Goal: Task Accomplishment & Management: Complete application form

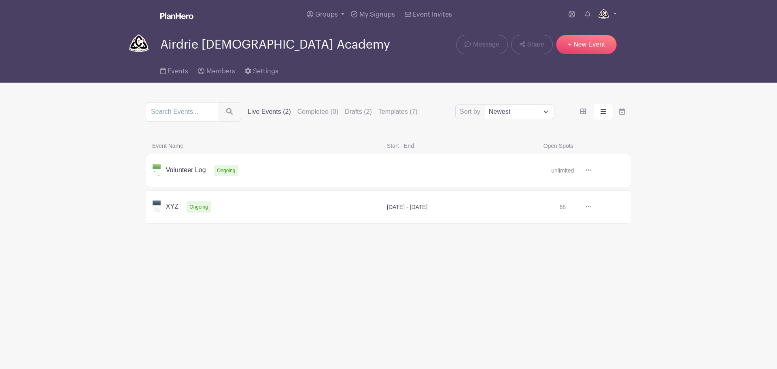
click at [585, 172] on icon at bounding box center [588, 170] width 6 height 6
click at [666, 152] on main "Groups All Groups Airdrie Christian Academy Add New Group My Signups Event Invi…" at bounding box center [388, 138] width 777 height 277
click at [591, 173] on icon at bounding box center [588, 170] width 6 height 6
click at [595, 188] on link "Duplicate" at bounding box center [615, 188] width 64 height 13
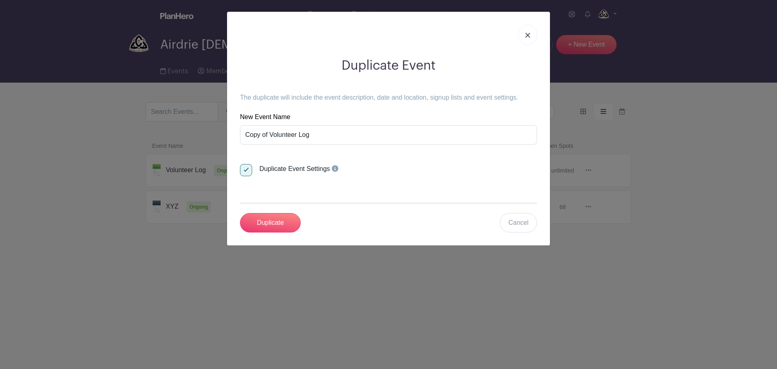
click at [531, 36] on link at bounding box center [527, 35] width 19 height 20
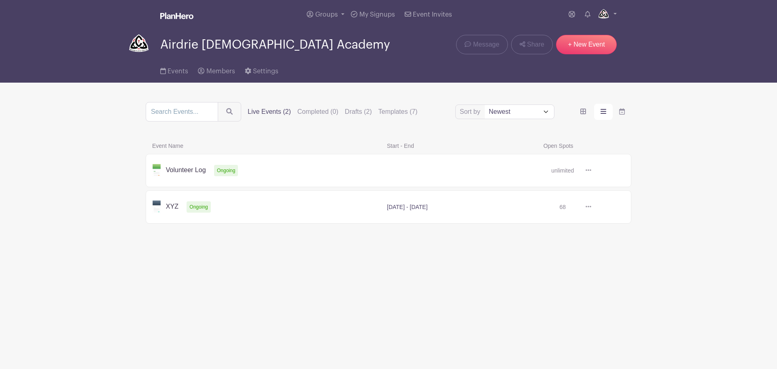
click at [591, 177] on link at bounding box center [588, 169] width 12 height 13
click at [629, 135] on div "Sort by Title Recently modified Newest Upcoming dates Live Events (2) Completed…" at bounding box center [389, 164] width 486 height 125
click at [588, 169] on icon at bounding box center [588, 170] width 6 height 6
click at [602, 190] on link "Duplicate" at bounding box center [615, 188] width 64 height 13
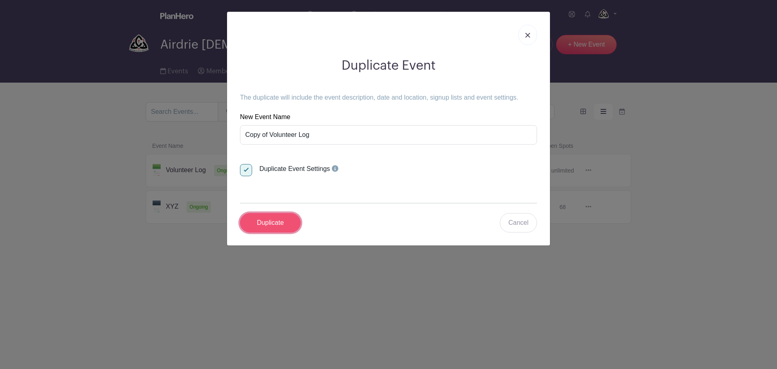
click at [269, 232] on input "Duplicate" at bounding box center [270, 222] width 61 height 19
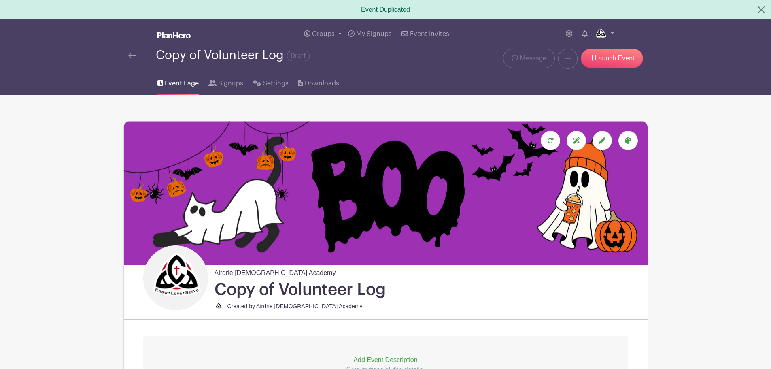
click at [175, 81] on span "Event Page" at bounding box center [182, 83] width 34 height 10
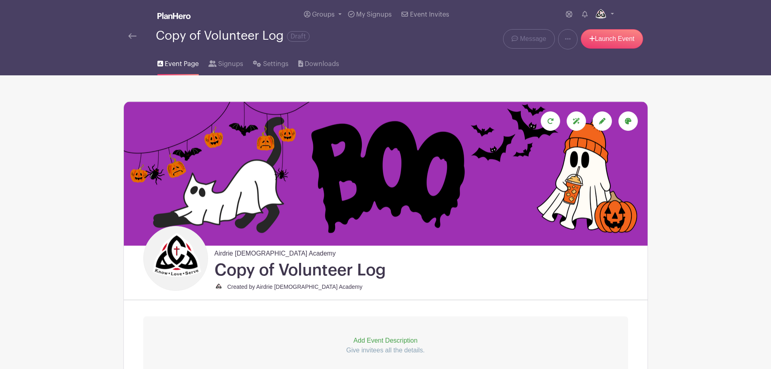
click at [166, 16] on img at bounding box center [173, 16] width 33 height 6
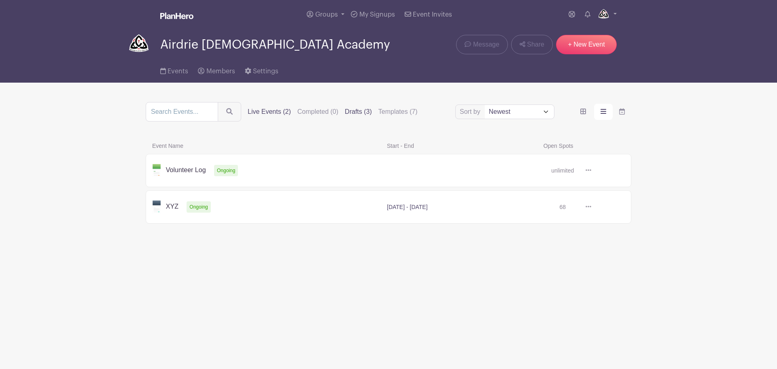
click at [370, 110] on label "Drafts (3)" at bounding box center [358, 112] width 27 height 10
click at [0, 0] on input "Drafts (3)" at bounding box center [0, 0] width 0 height 0
click at [258, 111] on label "Live Events (2)" at bounding box center [269, 112] width 43 height 10
click at [0, 0] on input "Live Events (2)" at bounding box center [0, 0] width 0 height 0
click at [591, 207] on link at bounding box center [591, 207] width 0 height 0
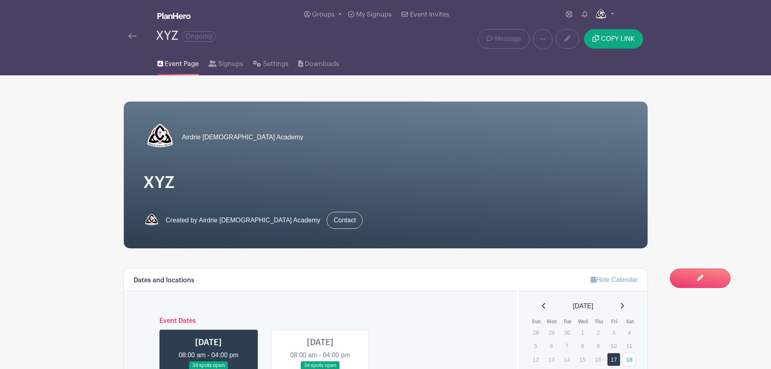
click at [170, 17] on img at bounding box center [173, 16] width 33 height 6
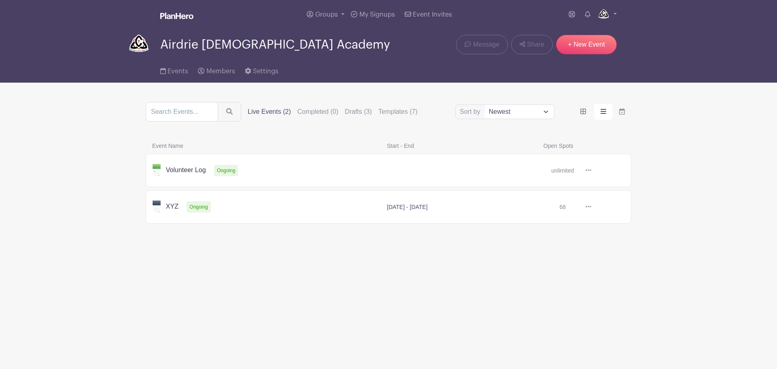
click at [590, 207] on icon at bounding box center [588, 207] width 6 height 2
click at [597, 225] on link "Duplicate" at bounding box center [615, 224] width 64 height 13
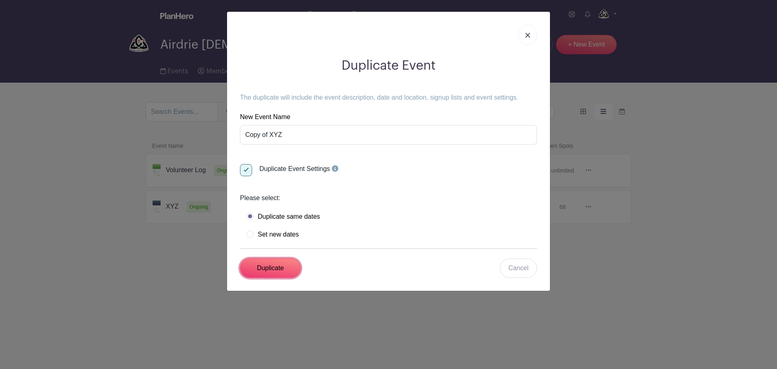
click at [284, 278] on input "Duplicate" at bounding box center [270, 267] width 61 height 19
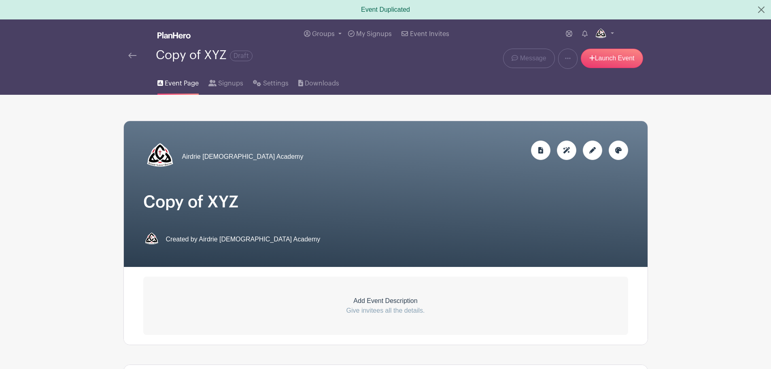
click at [163, 36] on img at bounding box center [173, 35] width 33 height 6
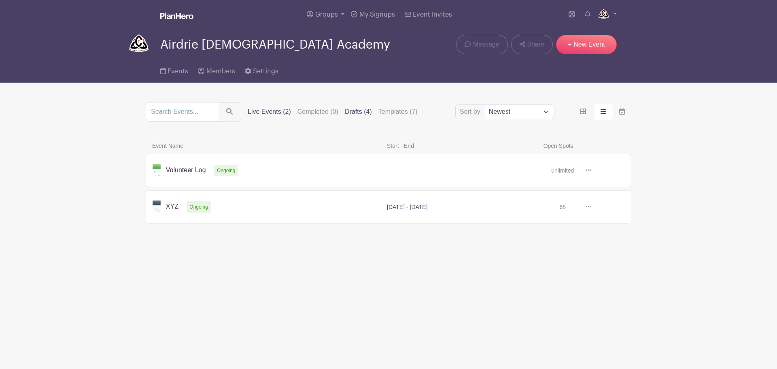
click at [365, 109] on label "Drafts (4)" at bounding box center [358, 112] width 27 height 10
click at [0, 0] on input "Drafts (4)" at bounding box center [0, 0] width 0 height 0
click at [254, 109] on label "Live Events (2)" at bounding box center [269, 112] width 43 height 10
click at [0, 0] on input "Live Events (2)" at bounding box center [0, 0] width 0 height 0
click at [588, 172] on icon at bounding box center [588, 170] width 6 height 6
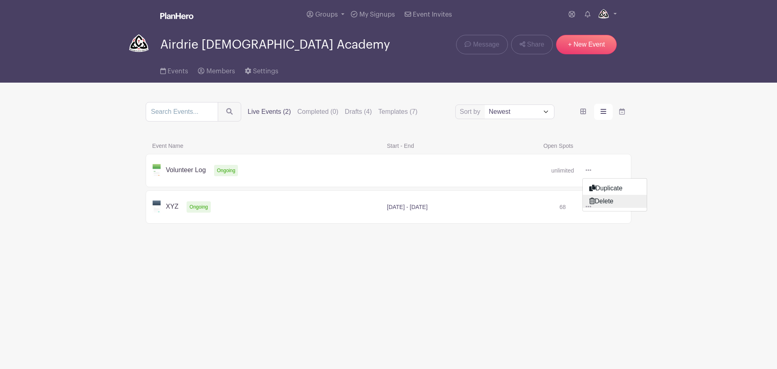
click at [601, 204] on link "Delete" at bounding box center [615, 201] width 64 height 13
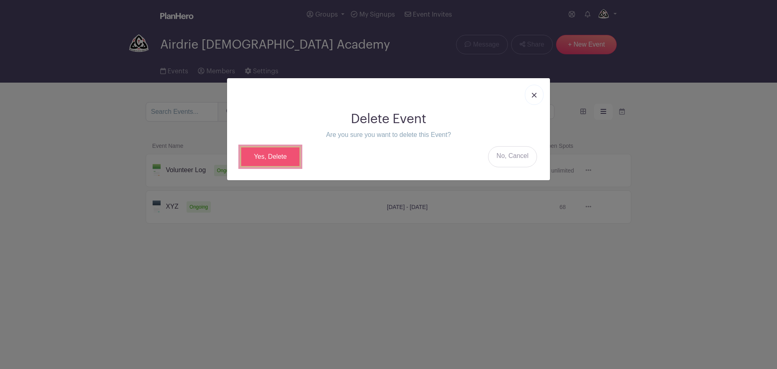
click at [282, 156] on link "Yes, Delete" at bounding box center [270, 156] width 61 height 21
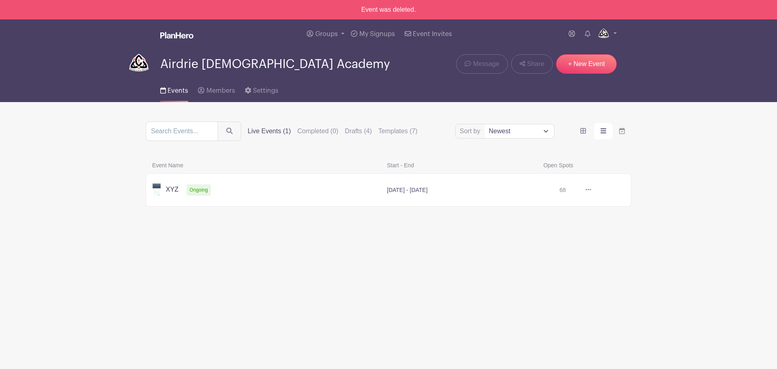
click at [590, 191] on icon at bounding box center [588, 189] width 6 height 6
click at [614, 221] on link "Delete" at bounding box center [615, 220] width 64 height 13
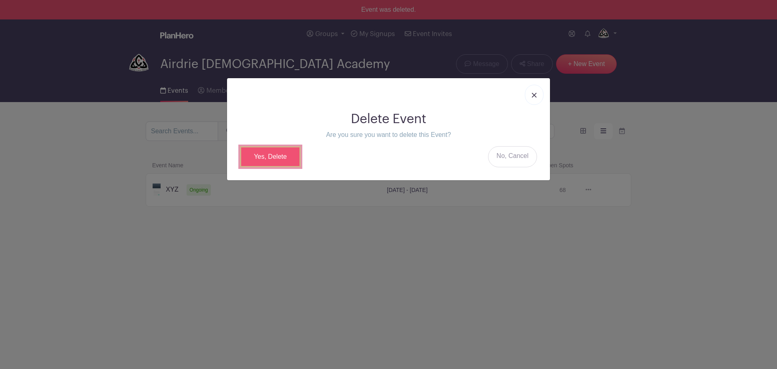
click at [291, 157] on link "Yes, Delete" at bounding box center [270, 156] width 61 height 21
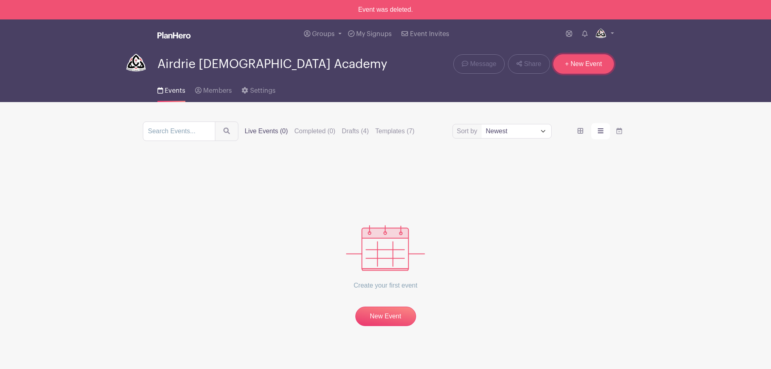
click at [585, 67] on link "+ New Event" at bounding box center [583, 63] width 61 height 19
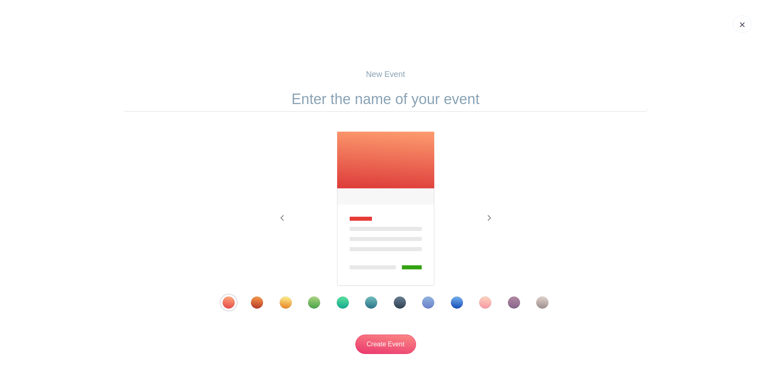
click at [383, 97] on input "text" at bounding box center [385, 99] width 524 height 25
type input "Picture Retake Volunteer"
click at [542, 305] on div "Template 12" at bounding box center [542, 302] width 12 height 12
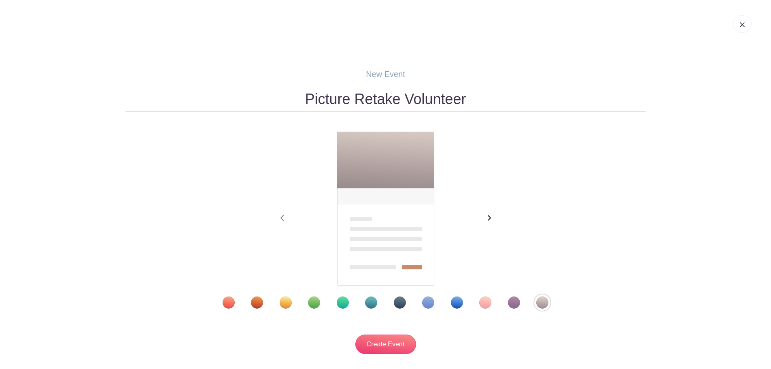
click at [490, 217] on icon "button" at bounding box center [489, 218] width 3 height 6
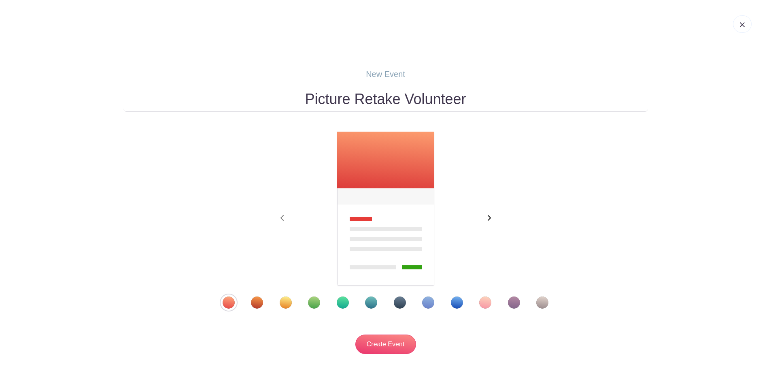
click at [490, 217] on icon "button" at bounding box center [489, 218] width 3 height 6
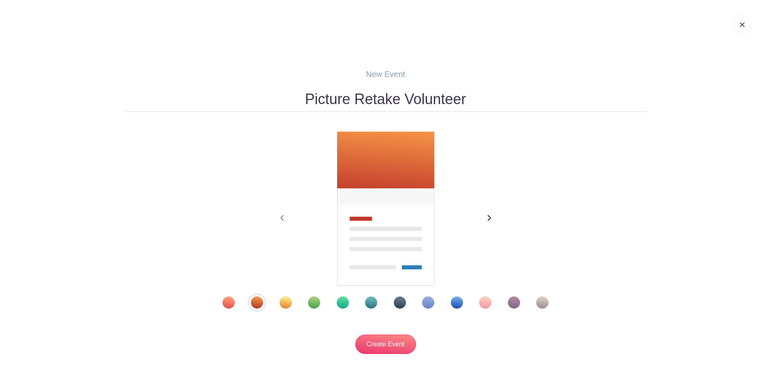
click at [490, 217] on icon "button" at bounding box center [489, 218] width 3 height 6
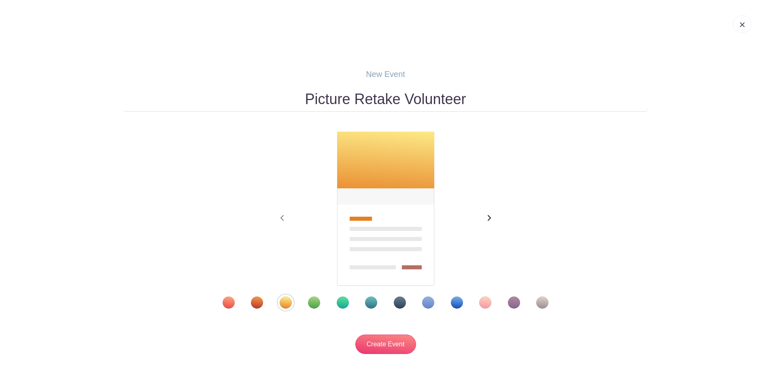
click at [490, 217] on icon "button" at bounding box center [489, 218] width 3 height 6
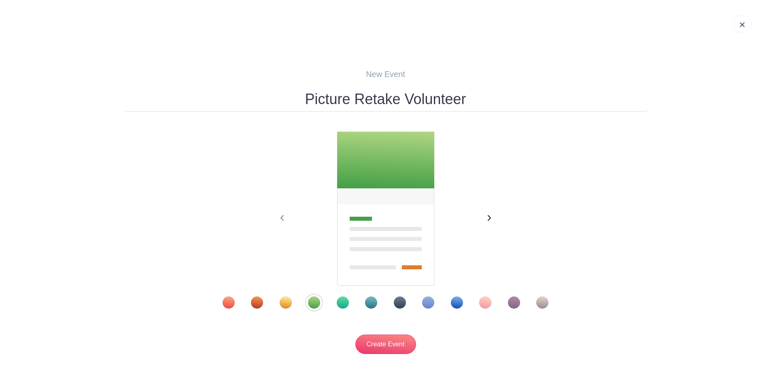
click at [490, 217] on icon "button" at bounding box center [489, 218] width 3 height 6
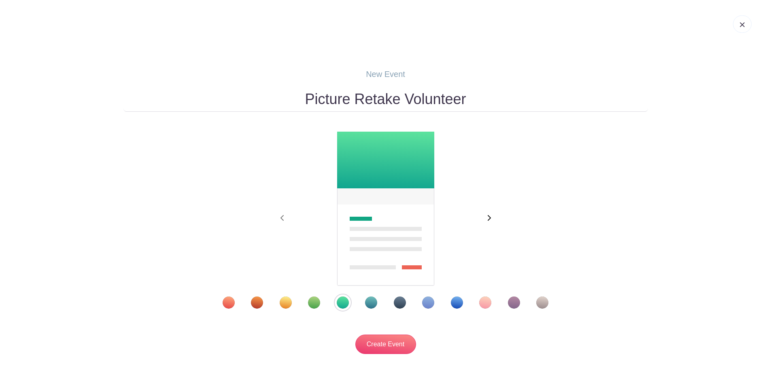
click at [490, 217] on icon "button" at bounding box center [489, 218] width 3 height 6
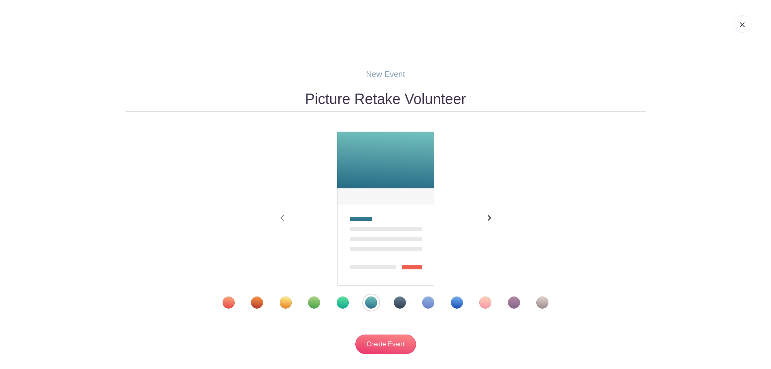
click at [490, 217] on icon "button" at bounding box center [489, 218] width 3 height 6
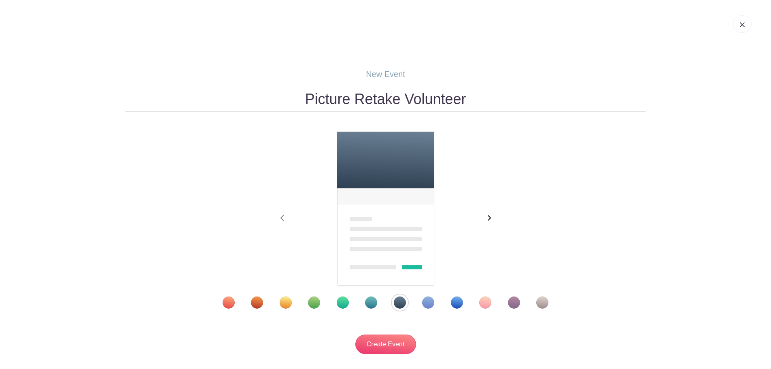
click at [490, 217] on icon "button" at bounding box center [489, 218] width 3 height 6
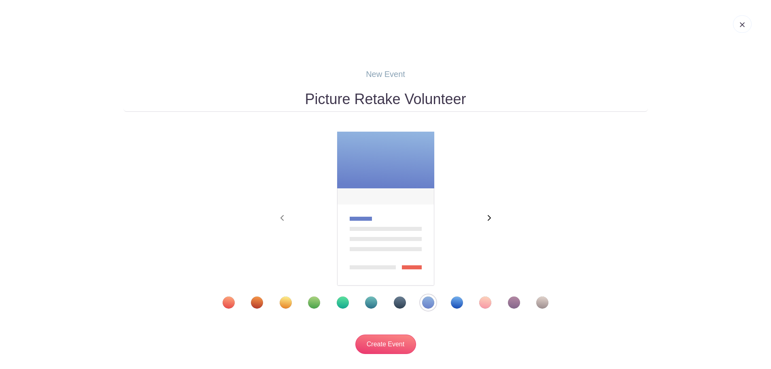
click at [490, 217] on icon "button" at bounding box center [489, 218] width 3 height 6
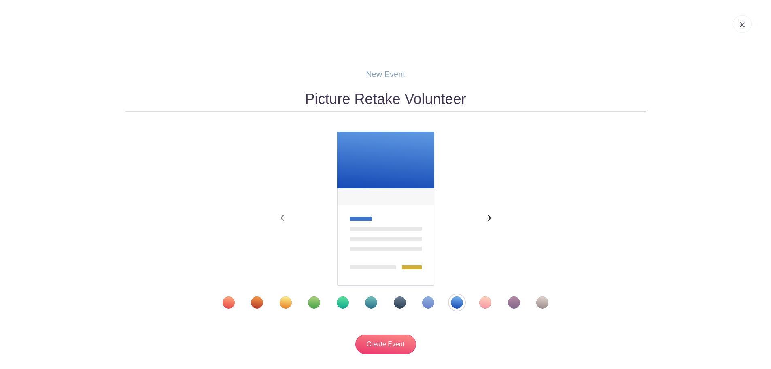
click at [490, 217] on icon "button" at bounding box center [489, 218] width 3 height 6
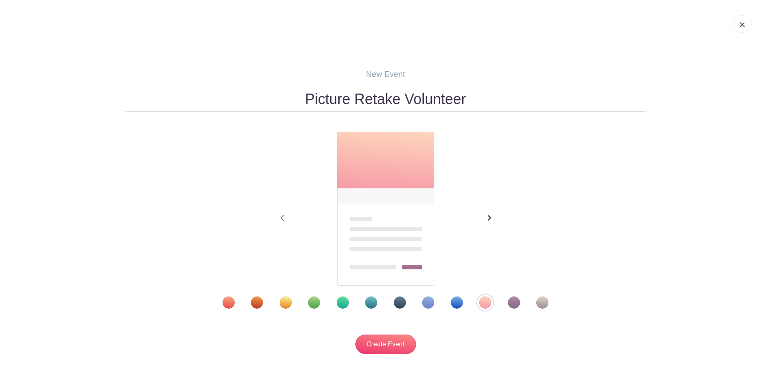
click at [490, 217] on icon "button" at bounding box center [489, 218] width 3 height 6
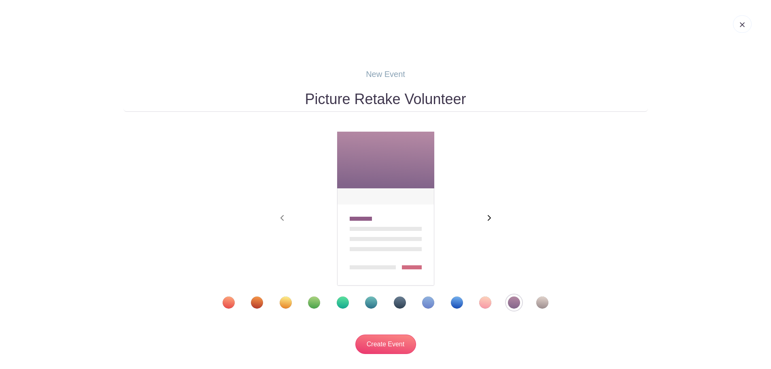
click at [490, 217] on icon "button" at bounding box center [489, 218] width 3 height 6
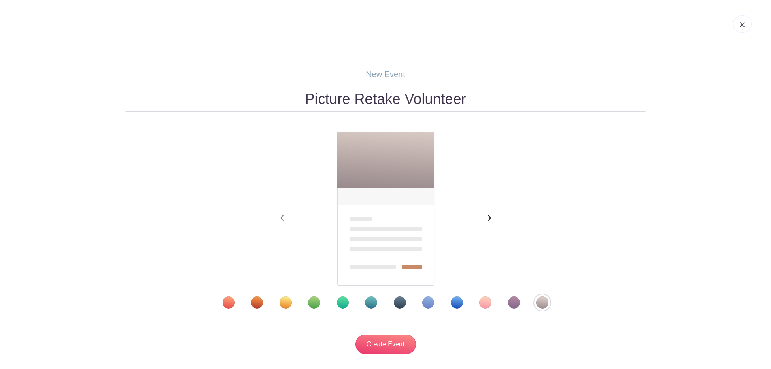
click at [490, 217] on icon "button" at bounding box center [489, 218] width 3 height 6
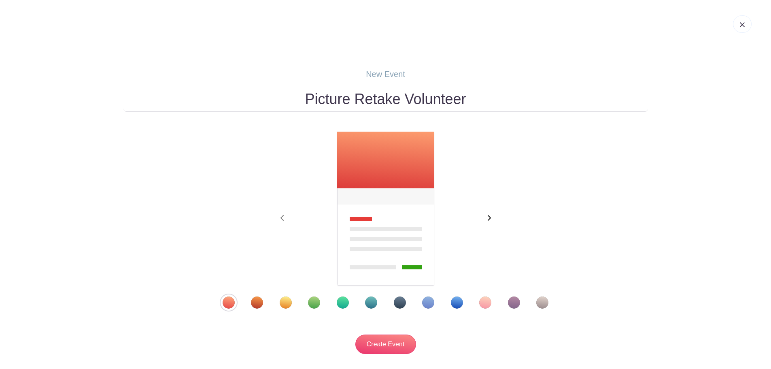
click at [490, 217] on icon "button" at bounding box center [489, 218] width 3 height 6
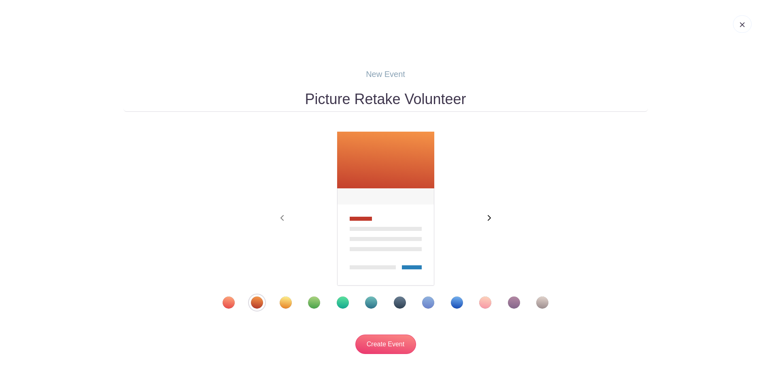
click at [490, 217] on icon "button" at bounding box center [489, 218] width 3 height 6
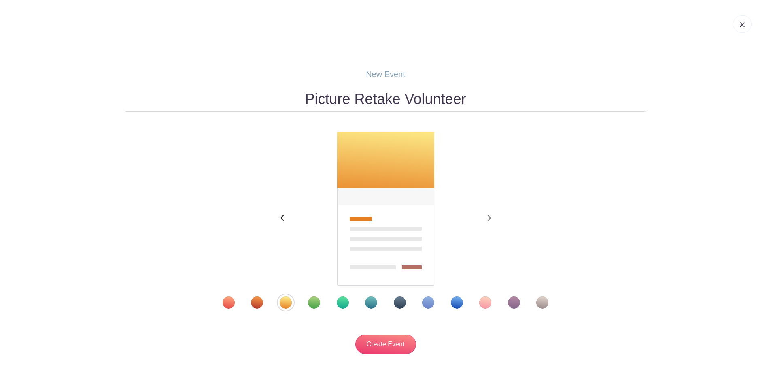
click at [281, 219] on icon "button" at bounding box center [282, 217] width 4 height 6
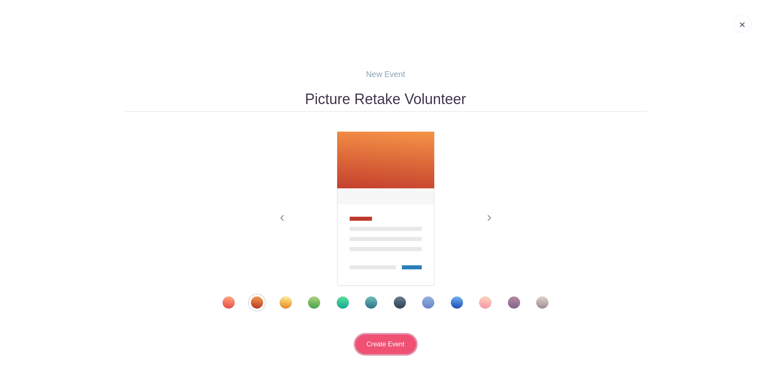
click at [405, 348] on input "Create Event" at bounding box center [385, 343] width 61 height 19
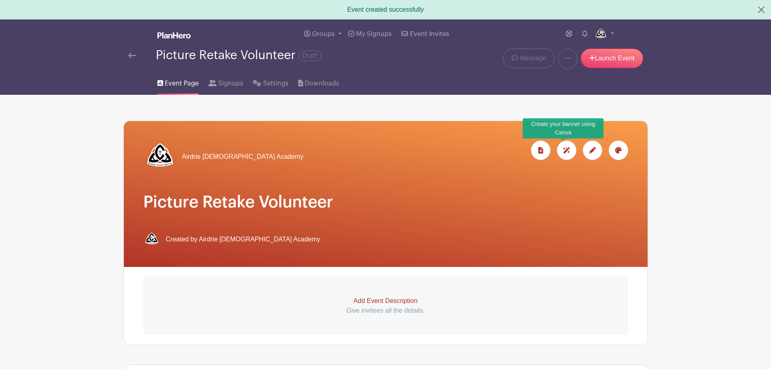
click at [565, 148] on icon at bounding box center [566, 150] width 7 height 6
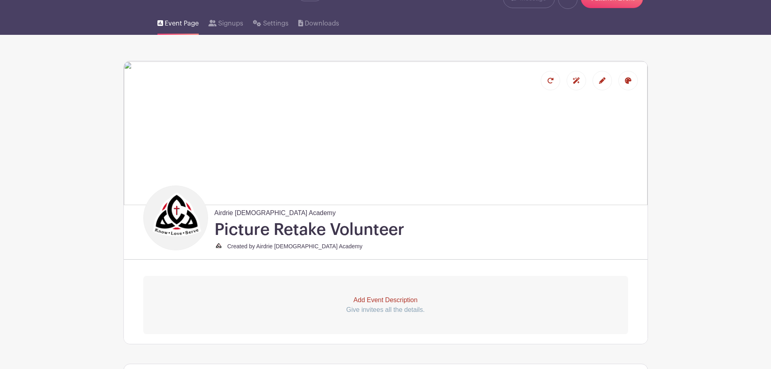
scroll to position [81, 0]
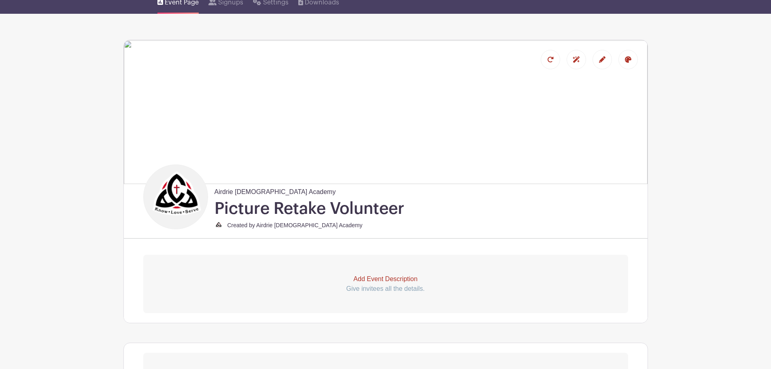
click at [302, 211] on h1 "Picture Retake Volunteer" at bounding box center [309, 208] width 190 height 20
click at [255, 208] on h1 "Picture Retake Volunteer" at bounding box center [309, 208] width 190 height 20
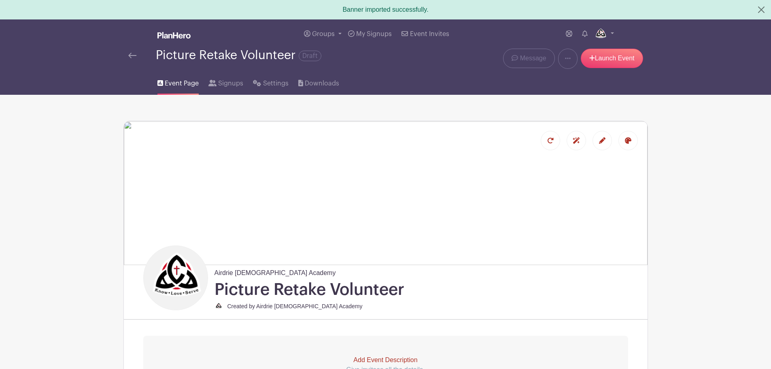
click at [607, 140] on div at bounding box center [601, 140] width 19 height 19
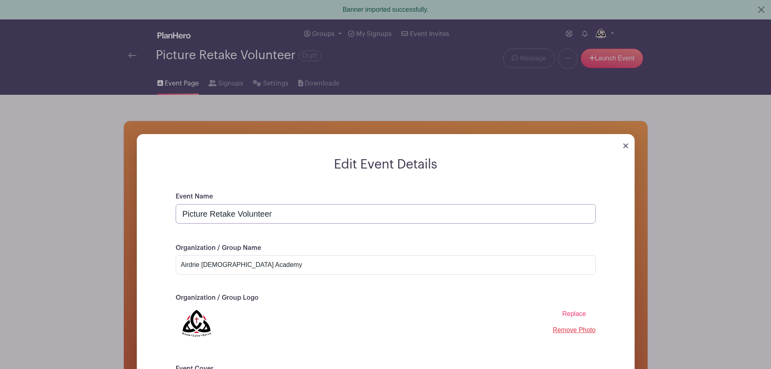
click at [191, 213] on input "Picture Retake Volunteer" at bounding box center [386, 213] width 420 height 19
type input "Picture Retake Volunteer"
click at [647, 170] on div "Edit Event Details Event Name Picture Retake Volunteer Organization / Group Nam…" at bounding box center [386, 357] width 524 height 472
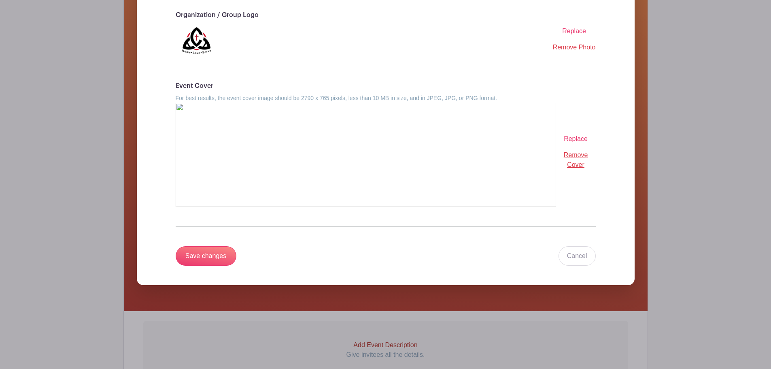
scroll to position [364, 0]
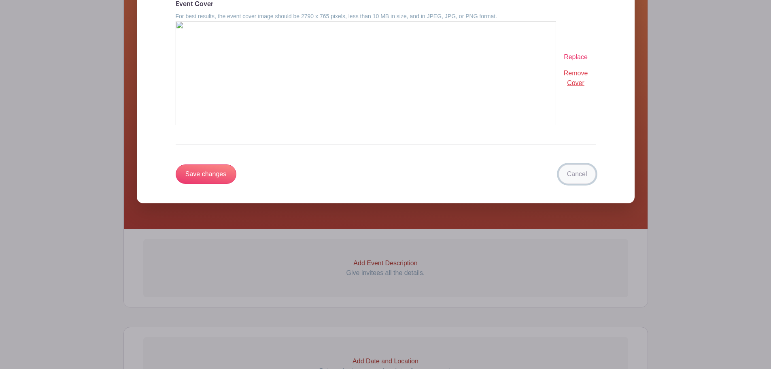
click at [576, 176] on link "Cancel" at bounding box center [576, 173] width 37 height 19
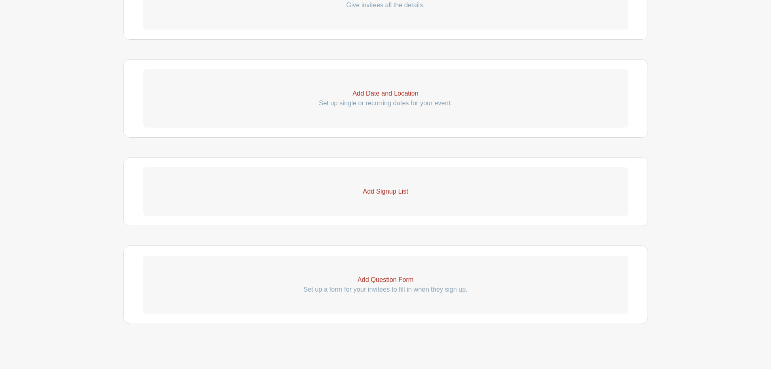
scroll to position [97, 0]
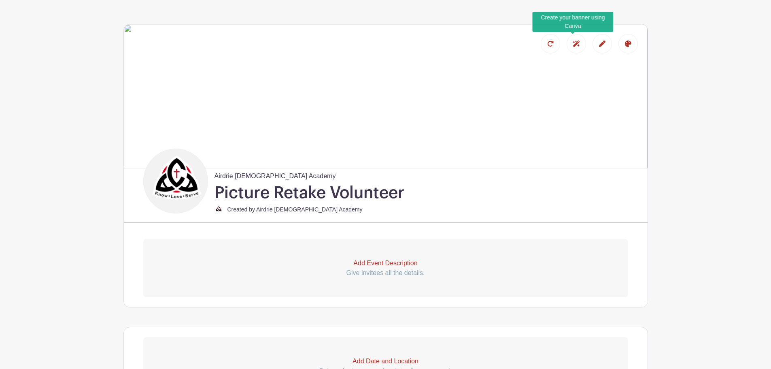
click at [583, 43] on div at bounding box center [575, 43] width 19 height 19
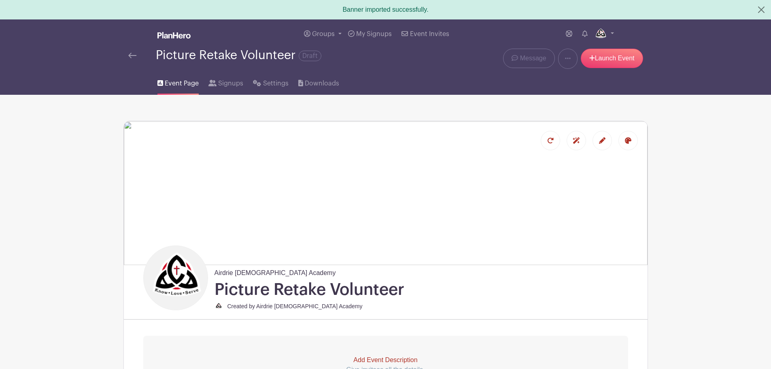
click at [579, 144] on div at bounding box center [575, 140] width 19 height 19
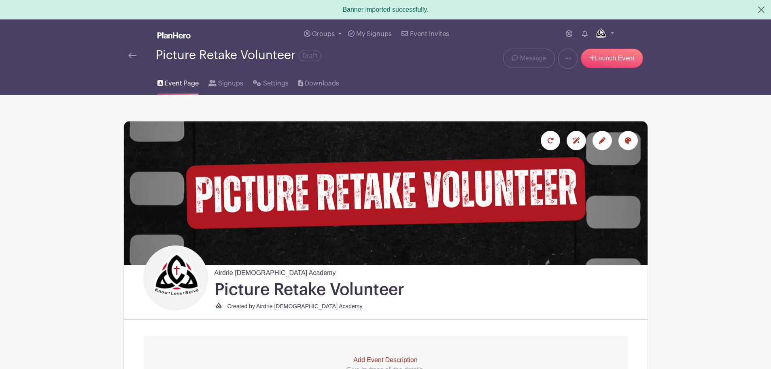
click at [628, 140] on icon at bounding box center [628, 140] width 6 height 6
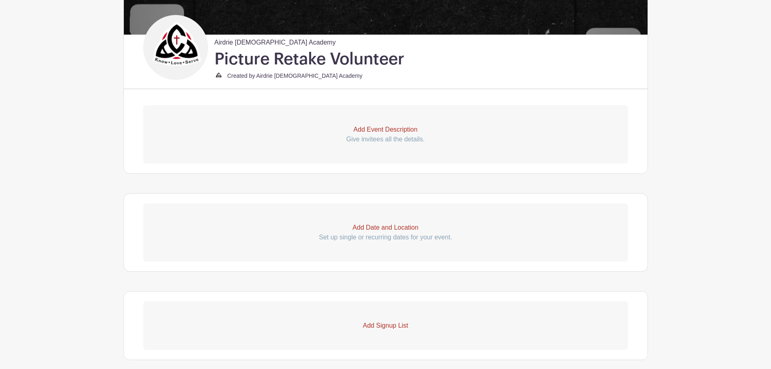
scroll to position [243, 0]
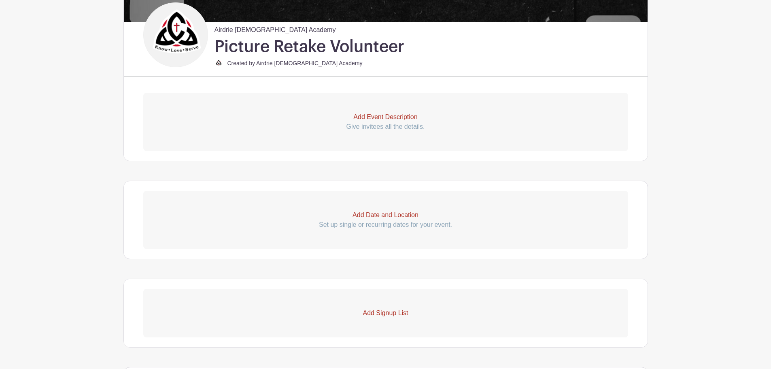
click at [372, 117] on p "Add Event Description" at bounding box center [385, 117] width 485 height 10
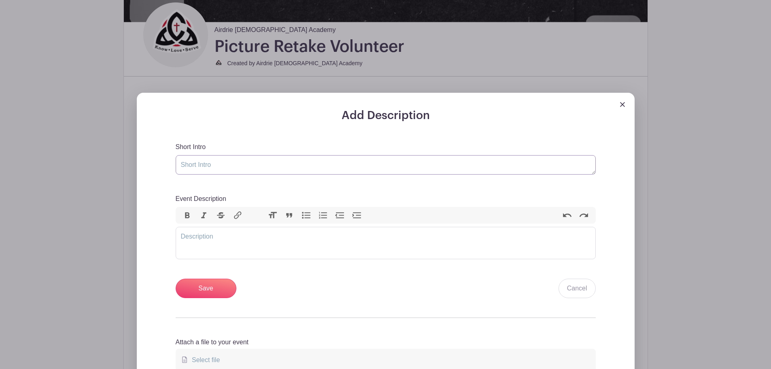
click at [197, 166] on textarea "Short Intro" at bounding box center [386, 164] width 420 height 19
click at [223, 238] on trix-editor "Event Description" at bounding box center [386, 243] width 420 height 32
paste trix-editor "<div>&nbsp;We’re looking for a helping hand for Picture Retake Day on October 2…"
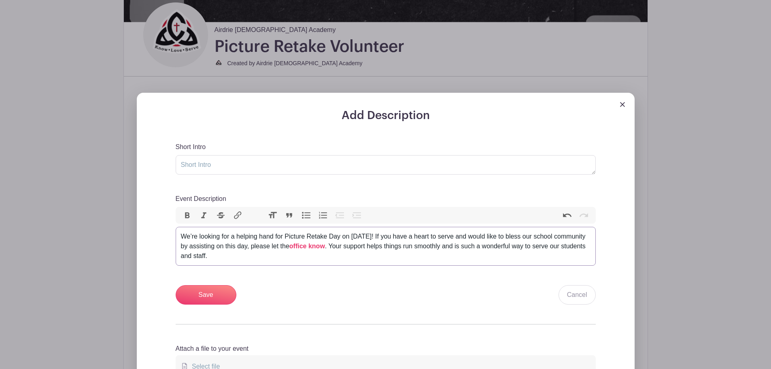
click at [183, 238] on div "We’re looking for a helping hand for Picture Retake Day on October 20! If you h…" at bounding box center [385, 245] width 409 height 29
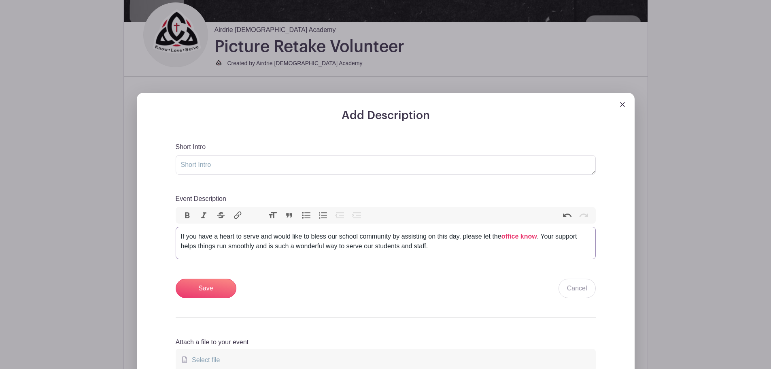
type trix-editor "<div>If you have a heart to serve and would like to bless our school community …"
click at [246, 165] on textarea "Short Intro" at bounding box center [386, 164] width 420 height 19
paste textarea "Looking for a helping hand for Picture Retake Day on [DATE]!"
type textarea "Looking for a helping hand for Picture Retake Day on [DATE]!"
click at [290, 237] on div "If you have a heart to serve and would like to bless our school community by as…" at bounding box center [385, 240] width 409 height 19
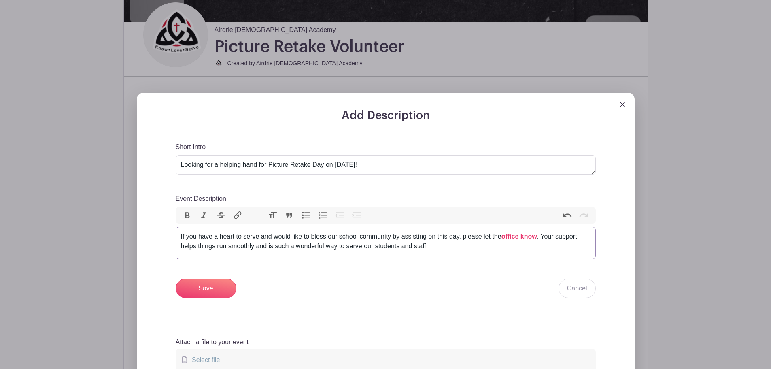
drag, startPoint x: 539, startPoint y: 235, endPoint x: 265, endPoint y: 201, distance: 275.9
click at [198, 254] on trix-editor "If you have a heart to serve and would like to bless our school community by as…" at bounding box center [386, 243] width 420 height 32
type trix-editor "<div>If you have a heart to serve and would like to bless our school community …"
click at [262, 248] on div "If you have a heart to serve and would like to bless our school community by as…" at bounding box center [385, 240] width 409 height 19
click at [229, 291] on input "Save" at bounding box center [206, 287] width 61 height 19
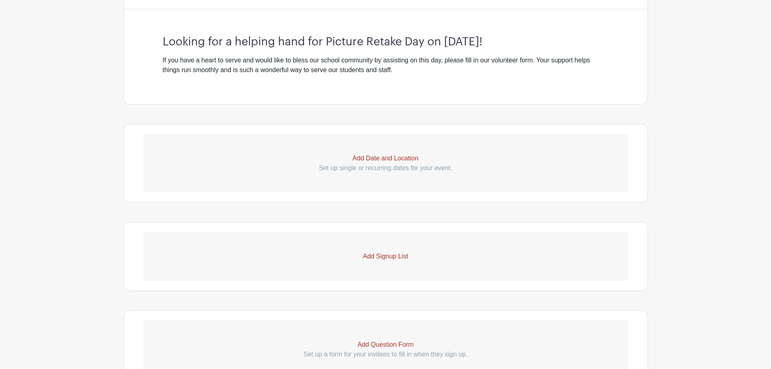
scroll to position [364, 0]
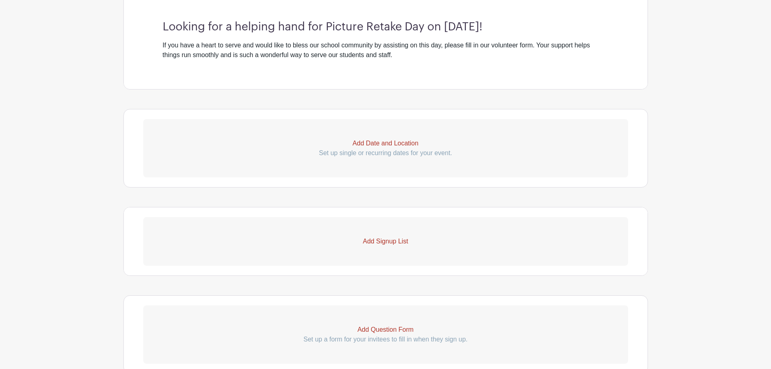
click at [418, 144] on p "Add Date and Location" at bounding box center [385, 143] width 485 height 10
select select "9"
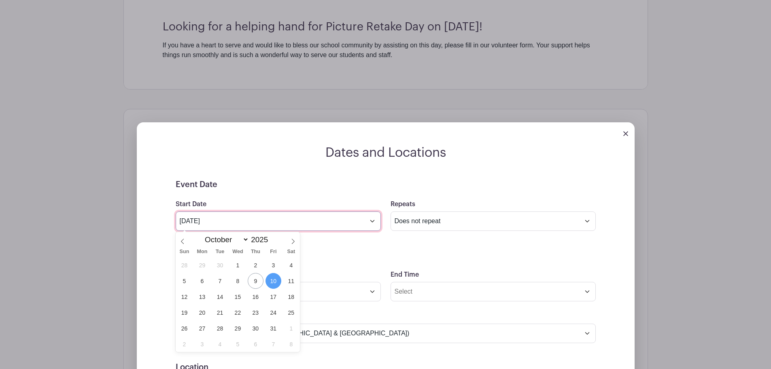
click at [229, 223] on input "Oct 10 2025" at bounding box center [278, 220] width 205 height 19
click at [203, 312] on span "20" at bounding box center [202, 312] width 16 height 16
type input "Oct 20 2025"
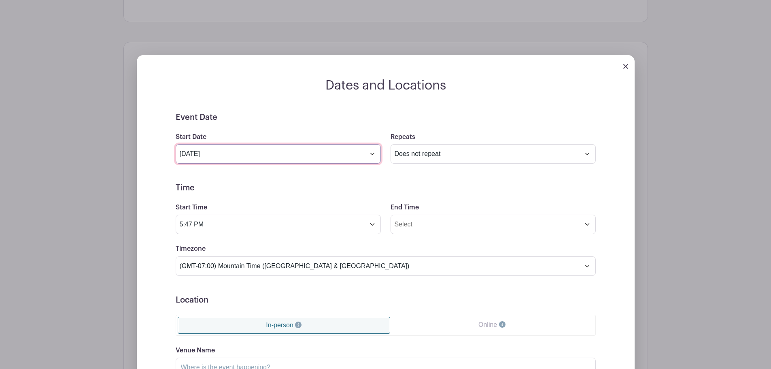
scroll to position [445, 0]
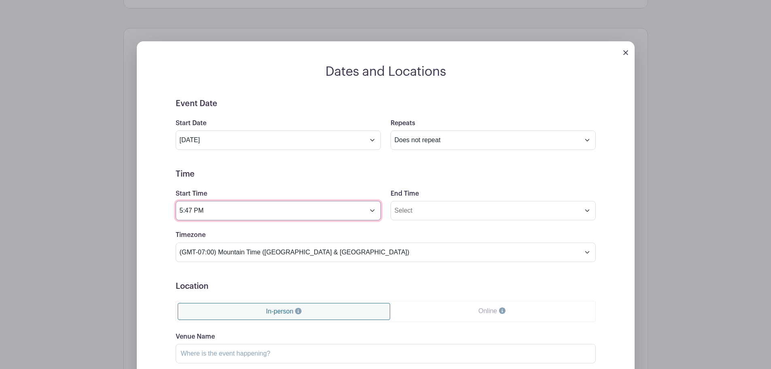
click at [193, 212] on input "5:47 PM" at bounding box center [278, 210] width 205 height 19
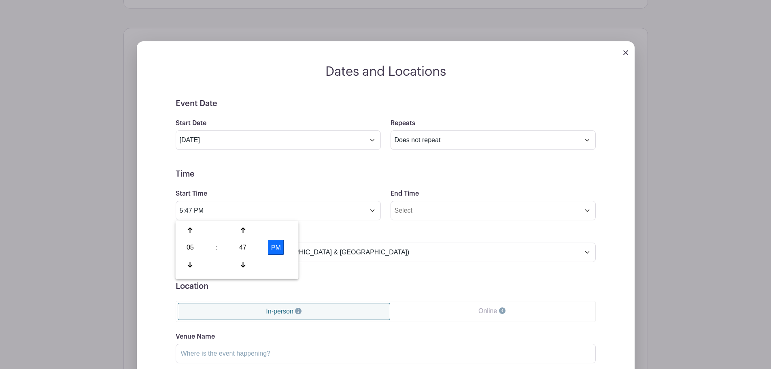
click at [282, 246] on button "PM" at bounding box center [276, 247] width 16 height 15
click at [191, 247] on div "05" at bounding box center [190, 247] width 26 height 15
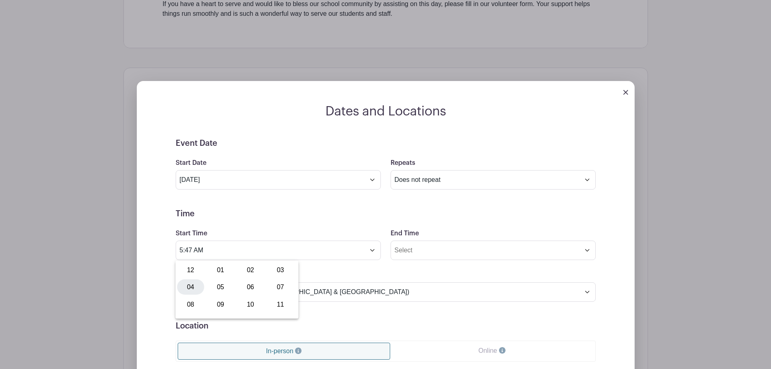
scroll to position [405, 0]
click at [192, 308] on div "08" at bounding box center [190, 304] width 27 height 15
click at [246, 290] on div "47" at bounding box center [243, 287] width 26 height 15
click at [188, 273] on div "00" at bounding box center [190, 270] width 27 height 15
type input "8:00 AM"
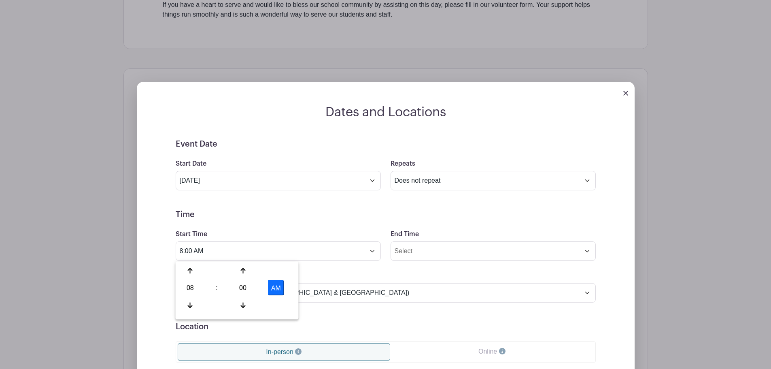
click at [648, 180] on div "Dates and Locations Event Date Start Date Oct 20 2025 Repeats Does not repeat D…" at bounding box center [385, 302] width 524 height 468
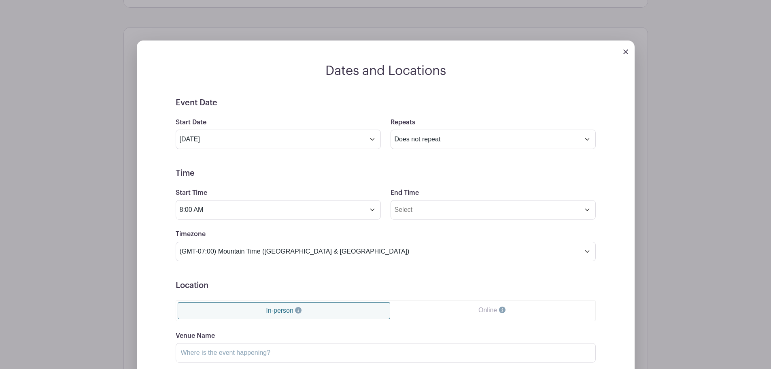
scroll to position [486, 0]
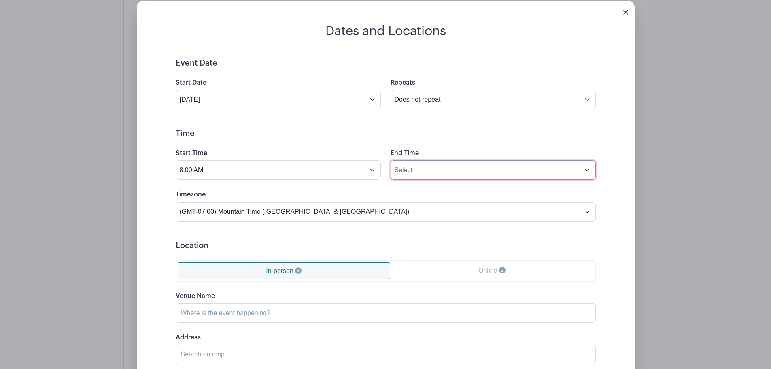
click at [417, 169] on input "End Time" at bounding box center [492, 169] width 205 height 19
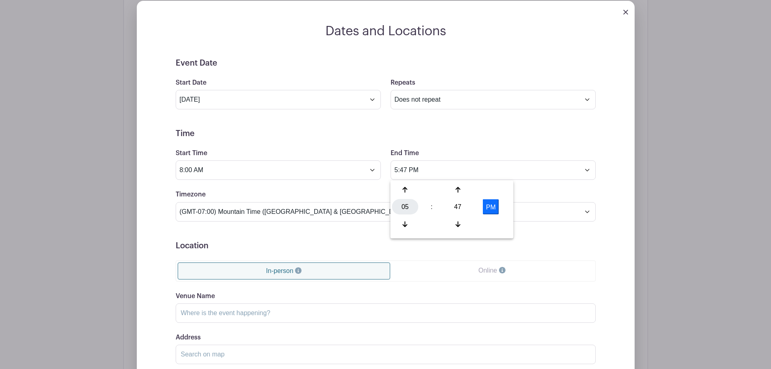
click at [405, 206] on div "05" at bounding box center [405, 206] width 26 height 15
click at [403, 187] on div "12" at bounding box center [405, 189] width 27 height 15
click at [457, 210] on div "47" at bounding box center [458, 206] width 26 height 15
click at [405, 191] on div "00" at bounding box center [405, 189] width 27 height 15
type input "12:00 PM"
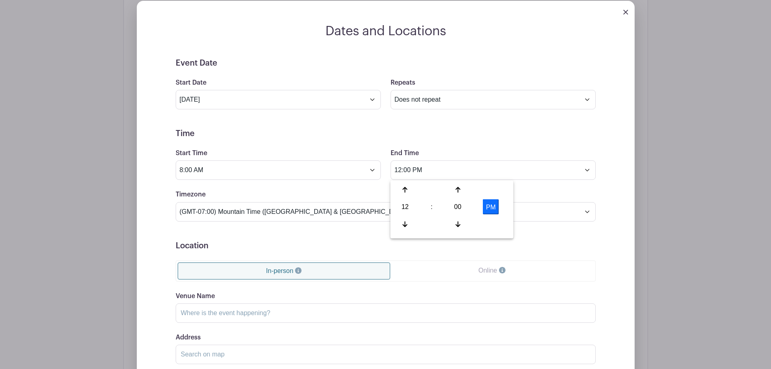
click at [146, 189] on div "Dates and Locations Event Date Start Date Oct 20 2025 Repeats Does not repeat D…" at bounding box center [386, 232] width 498 height 418
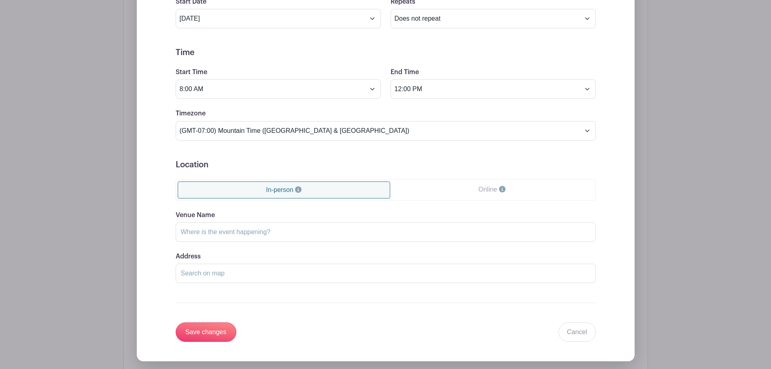
scroll to position [607, 0]
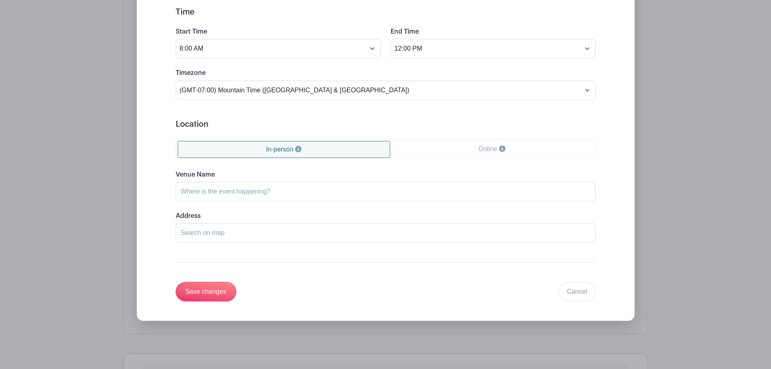
click at [285, 150] on link "In-person" at bounding box center [284, 149] width 213 height 17
click at [251, 191] on input "Venue Name" at bounding box center [386, 191] width 420 height 19
type input "Airdrie [DEMOGRAPHIC_DATA] Academy"
click at [238, 232] on input "Address" at bounding box center [386, 232] width 420 height 19
click at [208, 295] on input "Save changes" at bounding box center [206, 291] width 61 height 19
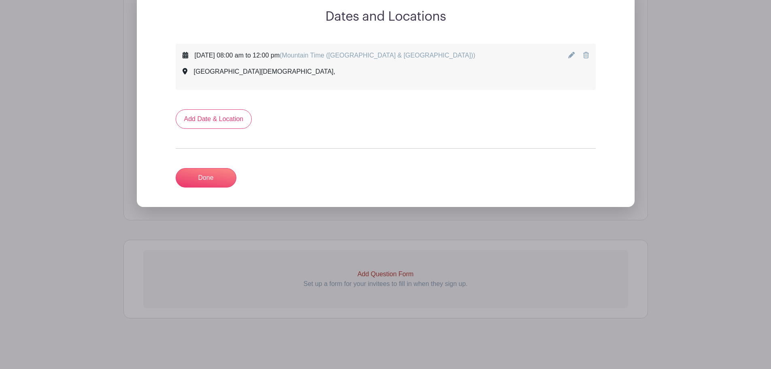
scroll to position [420, 0]
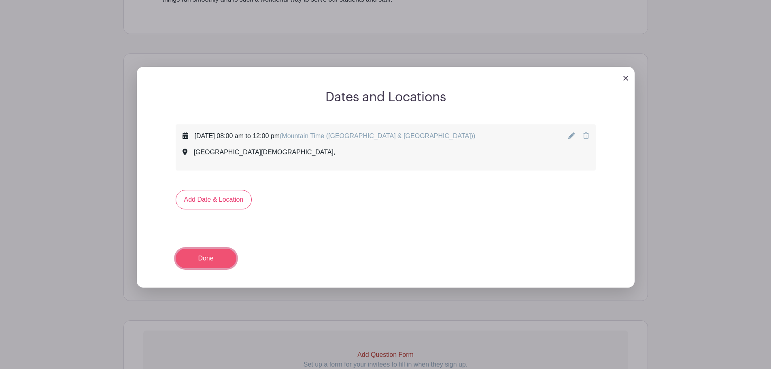
click at [205, 260] on link "Done" at bounding box center [206, 257] width 61 height 19
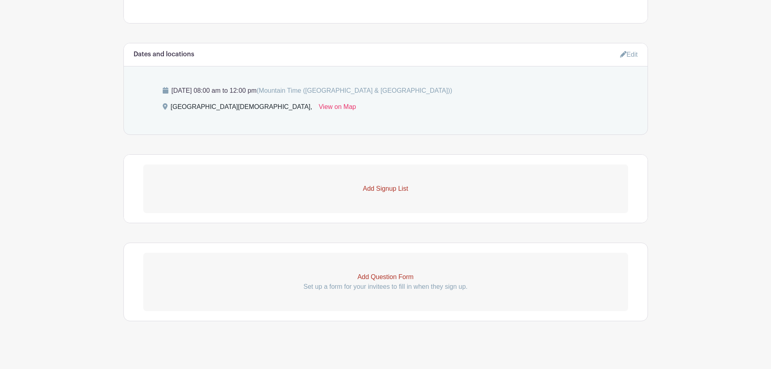
scroll to position [433, 0]
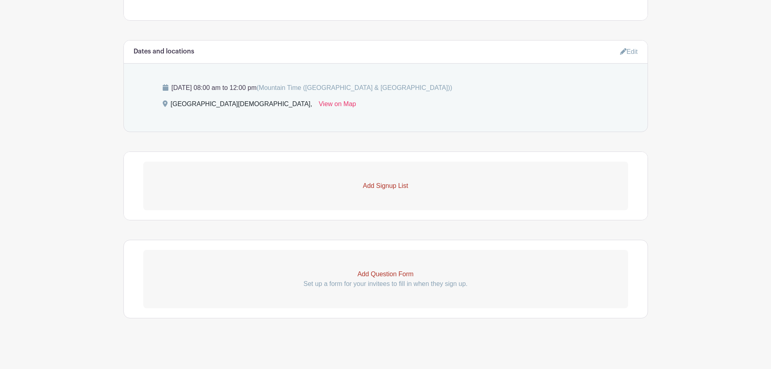
click at [379, 185] on p "Add Signup List" at bounding box center [385, 186] width 485 height 10
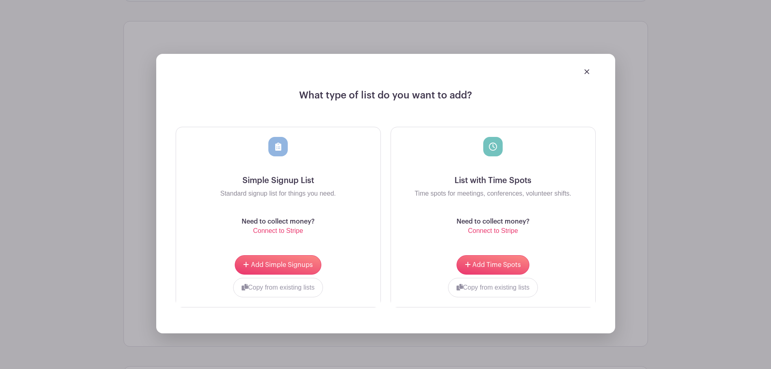
scroll to position [595, 0]
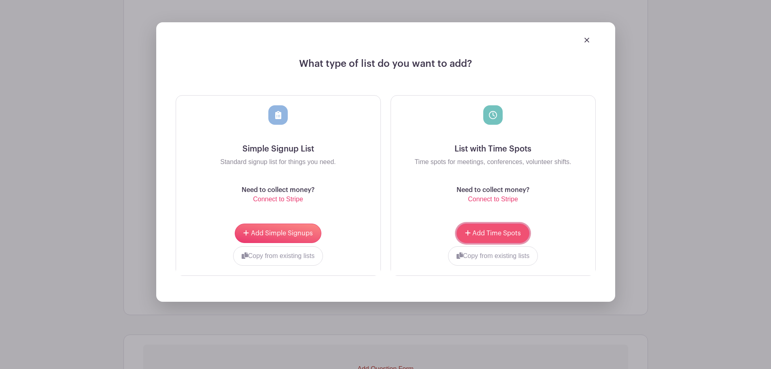
click at [490, 234] on span "Add Time Spots" at bounding box center [496, 233] width 49 height 6
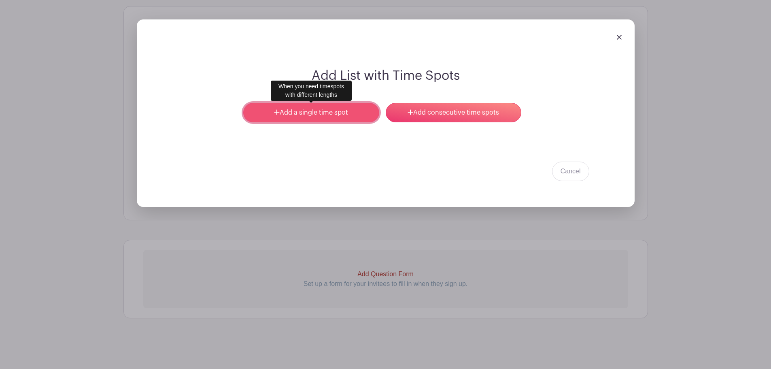
click at [288, 112] on link "Add a single time spot" at bounding box center [311, 112] width 136 height 19
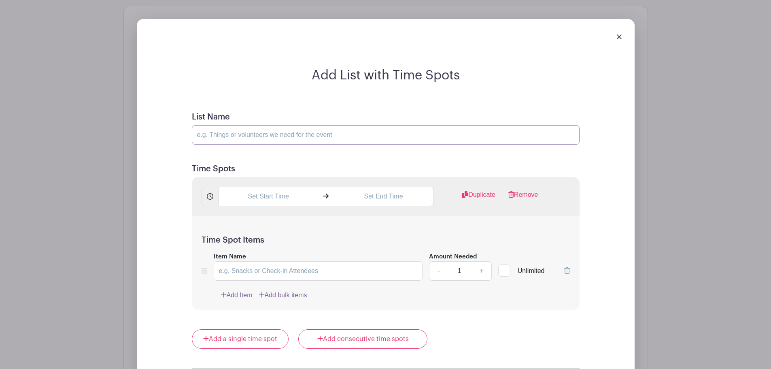
drag, startPoint x: 233, startPoint y: 135, endPoint x: 307, endPoint y: 121, distance: 74.5
click at [233, 135] on input "List Name" at bounding box center [386, 134] width 388 height 19
type input "Picture Retake Assistance"
click at [270, 201] on input "text" at bounding box center [268, 196] width 100 height 19
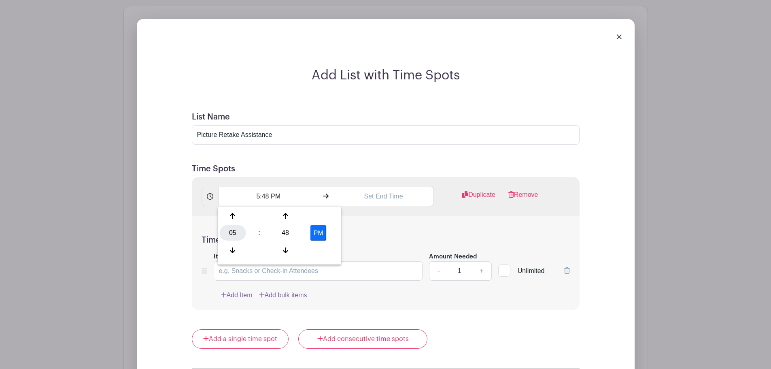
click at [237, 229] on div "05" at bounding box center [233, 232] width 26 height 15
click at [231, 246] on div "08" at bounding box center [233, 249] width 27 height 15
click at [284, 235] on div "48" at bounding box center [285, 232] width 26 height 15
click at [236, 218] on div "00" at bounding box center [233, 215] width 27 height 15
click at [314, 229] on button "PM" at bounding box center [318, 232] width 16 height 15
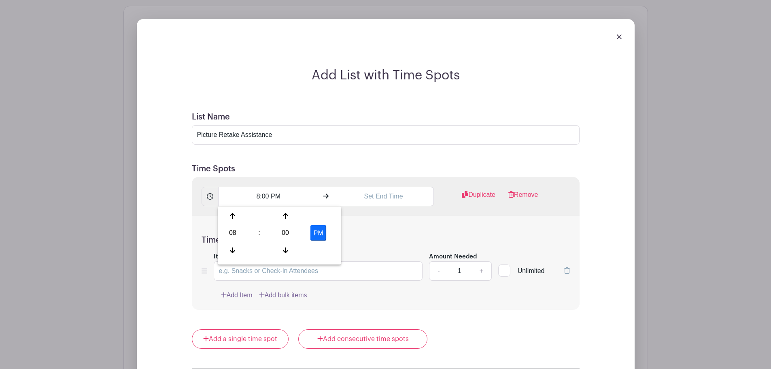
type input "8:00 AM"
click at [381, 197] on input "text" at bounding box center [383, 196] width 100 height 19
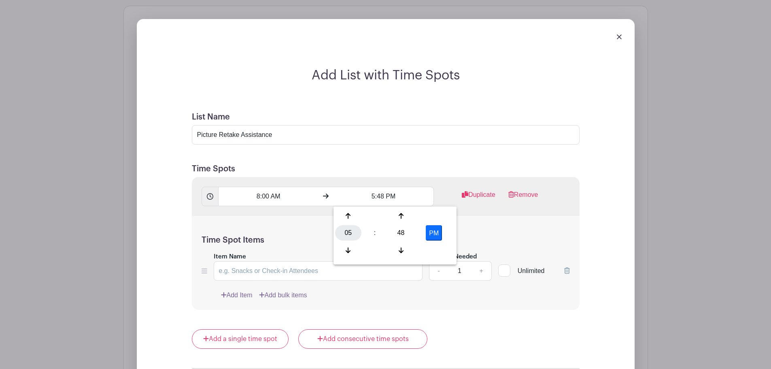
click at [351, 235] on div "05" at bounding box center [348, 232] width 26 height 15
click at [348, 217] on div "12" at bounding box center [348, 215] width 27 height 15
click at [394, 232] on div "48" at bounding box center [401, 232] width 26 height 15
click at [352, 217] on div "00" at bounding box center [348, 215] width 27 height 15
type input "12:00 PM"
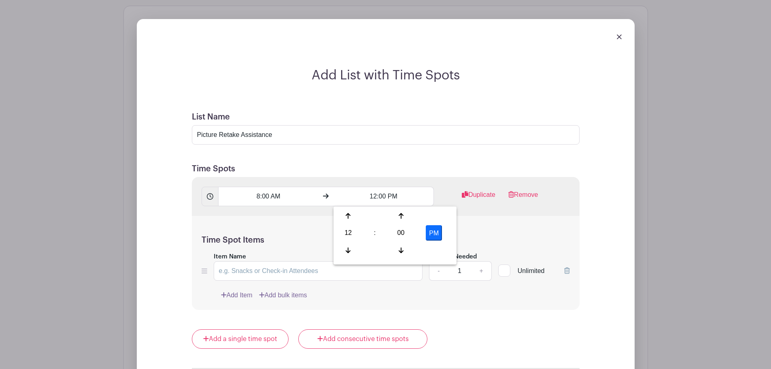
click at [627, 189] on div "Add List with Time Spots List Name Picture Retake Assistance Time Spots 8:00 AM…" at bounding box center [386, 255] width 498 height 473
click at [474, 273] on link "+" at bounding box center [481, 270] width 20 height 19
type input "2"
click at [238, 273] on input "Item Name" at bounding box center [318, 270] width 209 height 19
type input "Volunteer on Picture Retake Day"
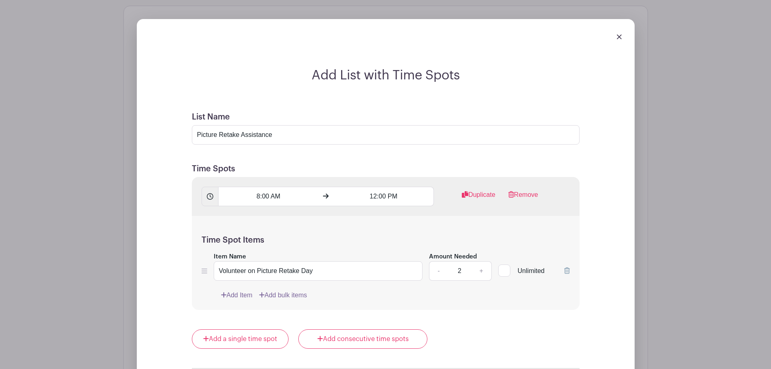
click at [604, 212] on div "Add List with Time Spots List Name Picture Retake Assistance Time Spots 8:00 AM…" at bounding box center [386, 267] width 446 height 399
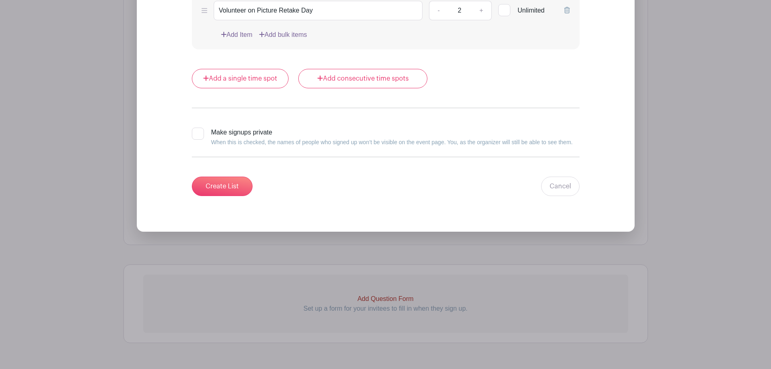
scroll to position [862, 0]
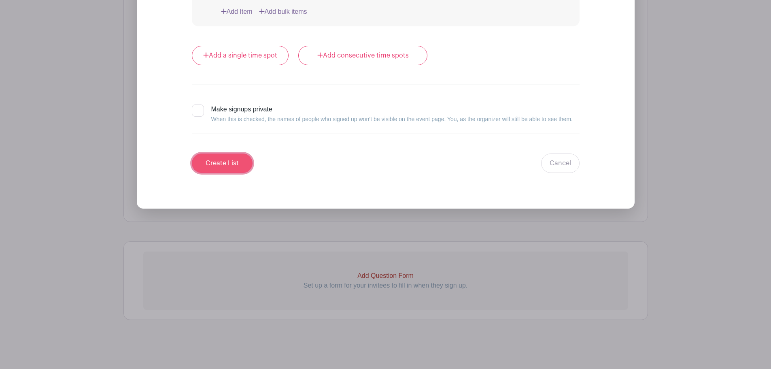
click at [229, 173] on input "Create List" at bounding box center [222, 162] width 61 height 19
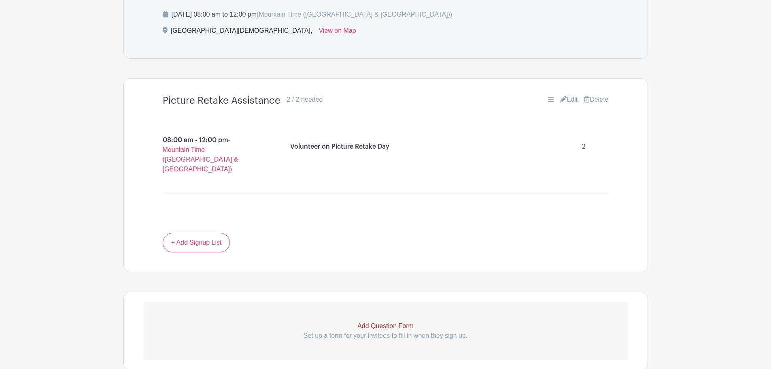
scroll to position [549, 0]
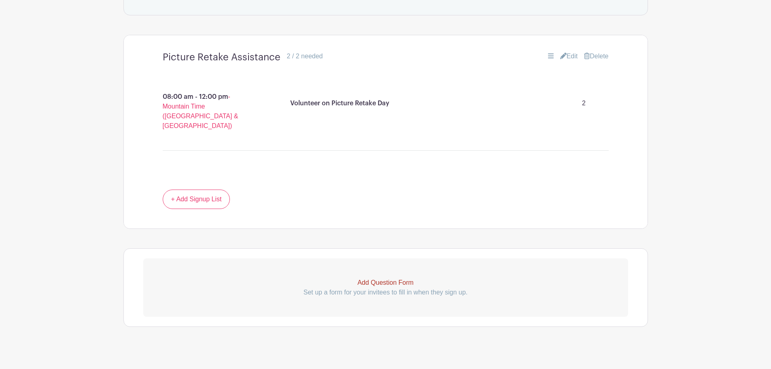
drag, startPoint x: 402, startPoint y: 275, endPoint x: 406, endPoint y: 274, distance: 4.7
click at [402, 278] on p "Add Question Form" at bounding box center [385, 283] width 485 height 10
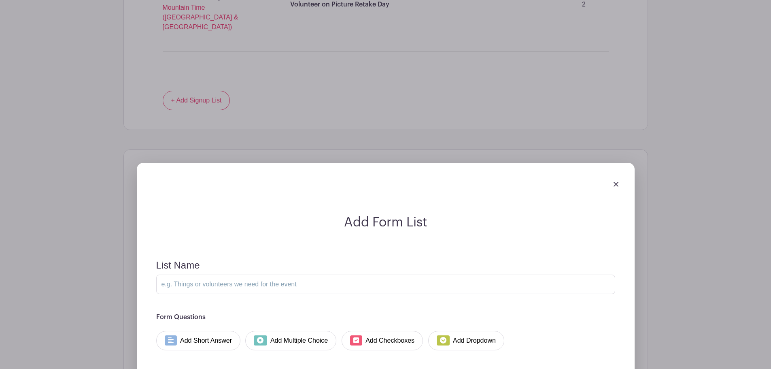
scroll to position [711, 0]
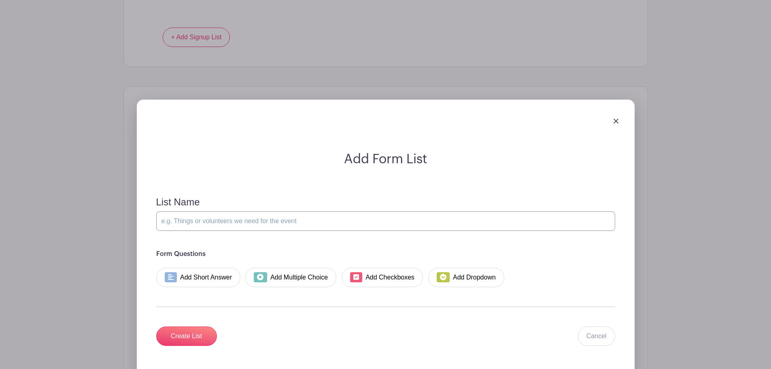
drag, startPoint x: 185, startPoint y: 213, endPoint x: 339, endPoint y: 162, distance: 163.3
click at [185, 213] on input "List Name" at bounding box center [385, 220] width 459 height 19
type input "Family Last Name"
click at [211, 270] on link "Add Short Answer" at bounding box center [198, 276] width 85 height 19
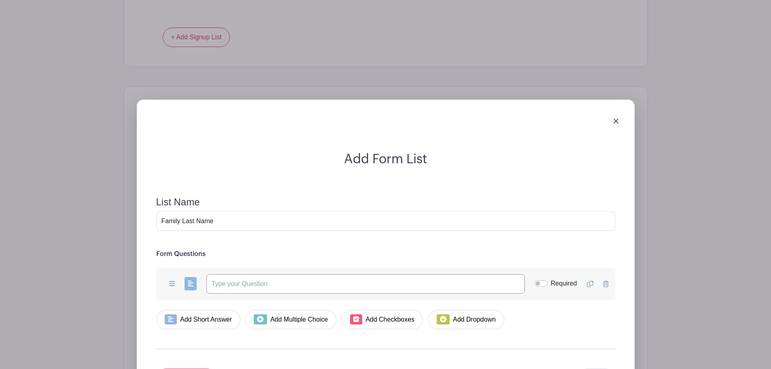
click at [261, 279] on input "text" at bounding box center [365, 283] width 318 height 19
type input "T"
type input "Type the last name of ACA Family"
click at [540, 234] on form "List Name Family Last Name Form Questions Add Short Answer Add Multiple Choice …" at bounding box center [385, 292] width 478 height 211
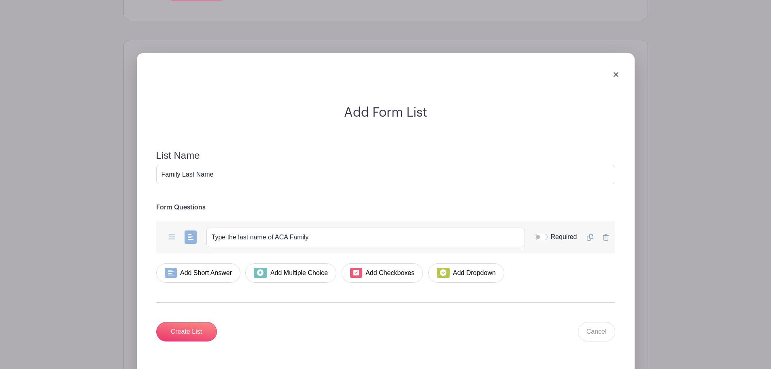
scroll to position [792, 0]
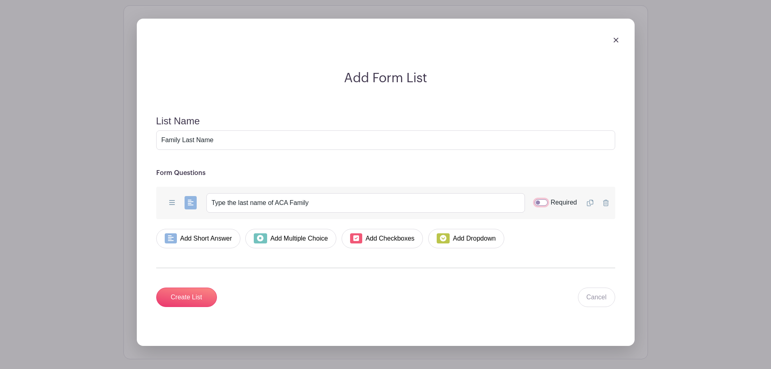
click at [535, 199] on input "Required" at bounding box center [541, 202] width 13 height 6
checkbox input "true"
click at [577, 240] on form "List Name Family Last Name Form Questions Add Short Answer Add Multiple Choice …" at bounding box center [385, 211] width 478 height 211
click at [197, 296] on input "Create List" at bounding box center [186, 296] width 61 height 19
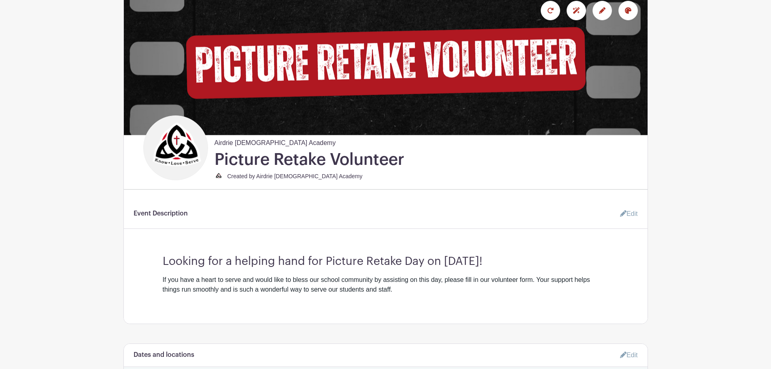
scroll to position [0, 0]
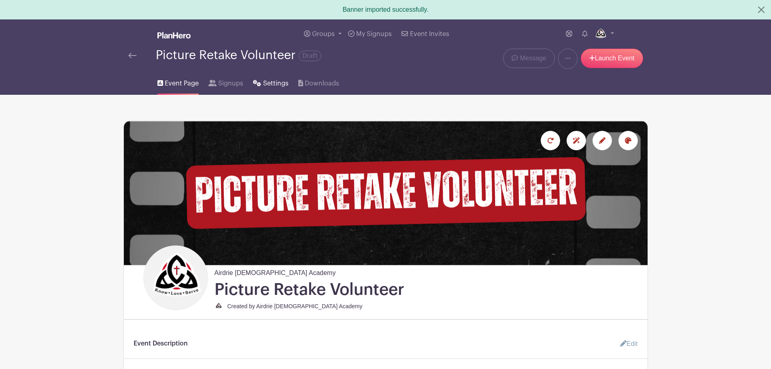
click at [273, 77] on link "Settings" at bounding box center [270, 82] width 35 height 26
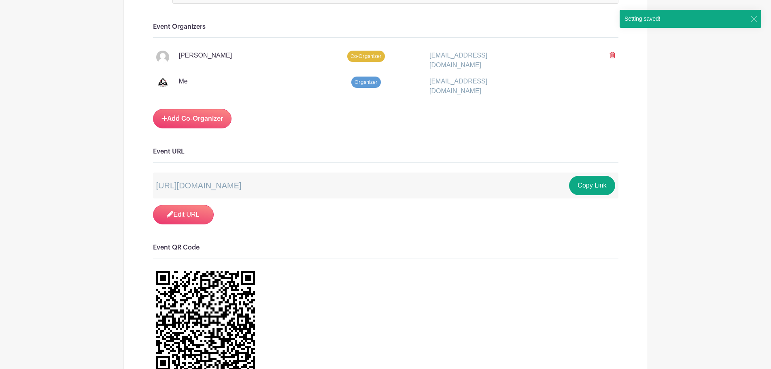
scroll to position [486, 0]
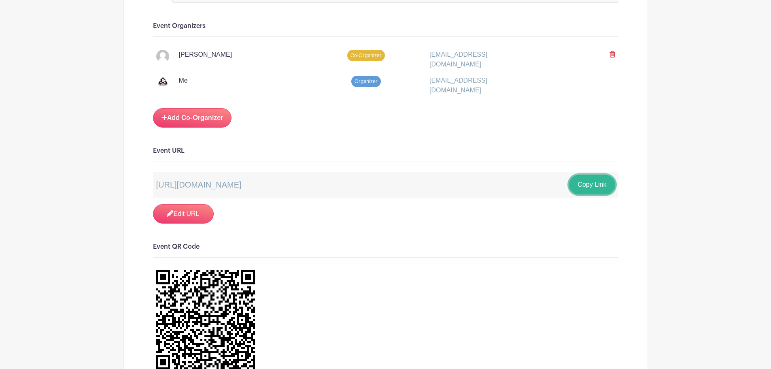
click at [590, 186] on button "Copy Link" at bounding box center [592, 184] width 46 height 19
click at [294, 230] on div "Signups Make phone number mandatory when invitees are signing up. Limit users t…" at bounding box center [385, 309] width 465 height 1329
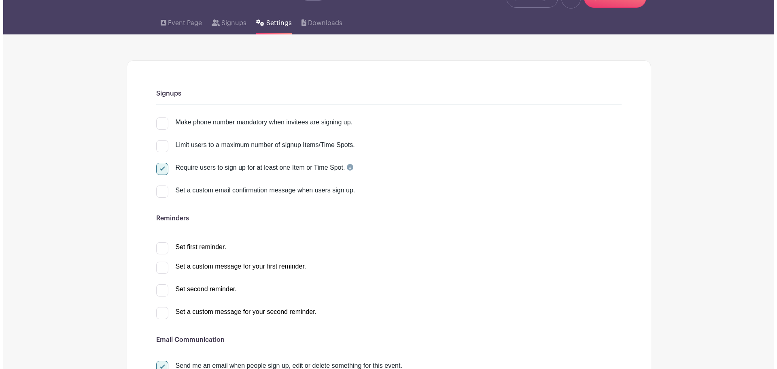
scroll to position [0, 0]
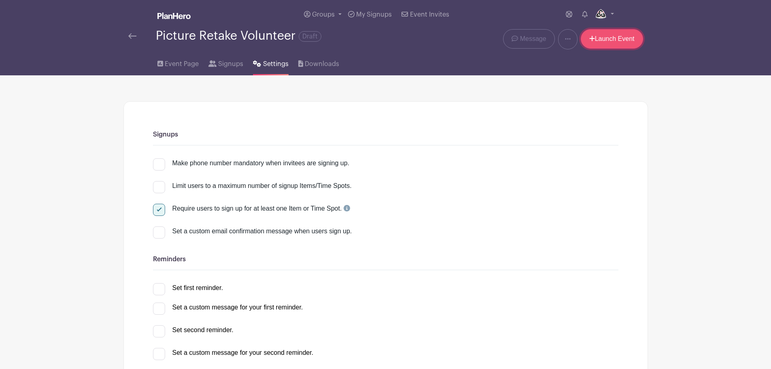
click at [621, 40] on link "Launch Event" at bounding box center [612, 38] width 62 height 19
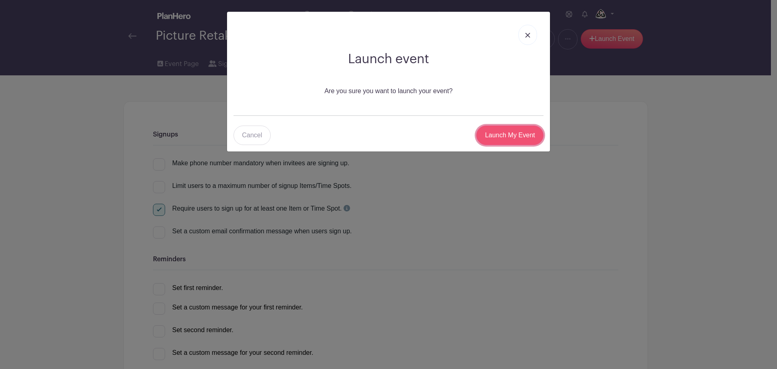
click at [510, 138] on input "Launch My Event" at bounding box center [509, 134] width 67 height 19
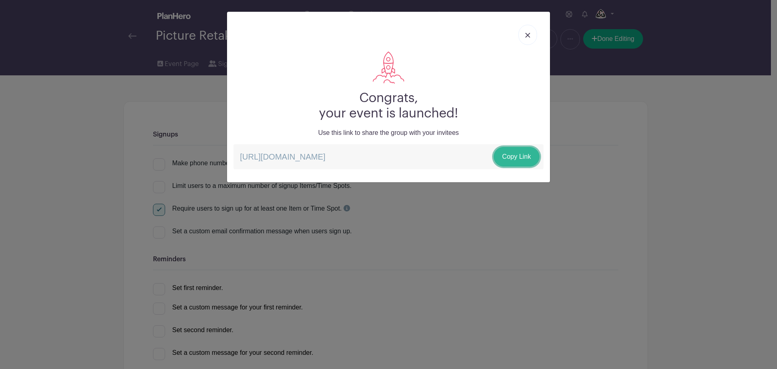
click at [527, 156] on link "Copy Link" at bounding box center [517, 156] width 46 height 19
click at [529, 37] on img at bounding box center [527, 35] width 5 height 5
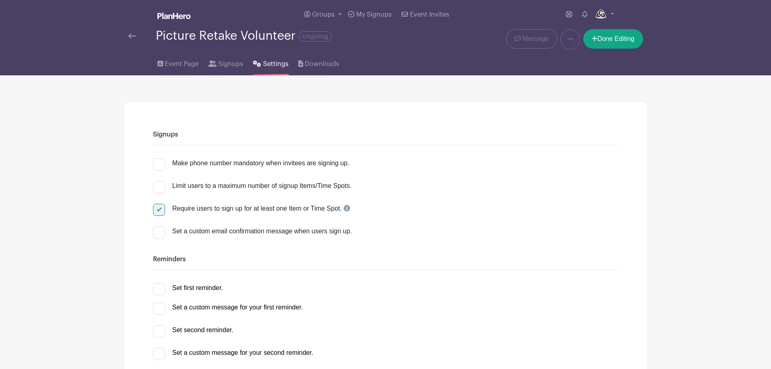
click at [168, 13] on img at bounding box center [173, 16] width 33 height 6
